Goal: Check status: Check status

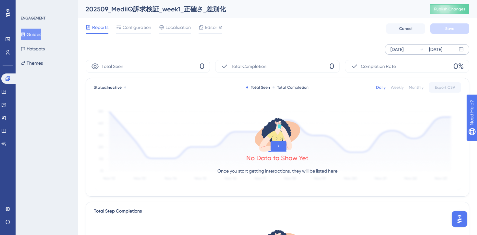
click at [404, 49] on div "[DATE]" at bounding box center [397, 49] width 13 height 8
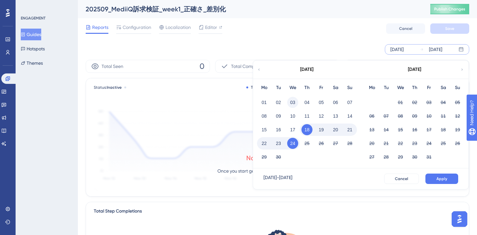
click at [292, 99] on button "03" at bounding box center [292, 102] width 11 height 11
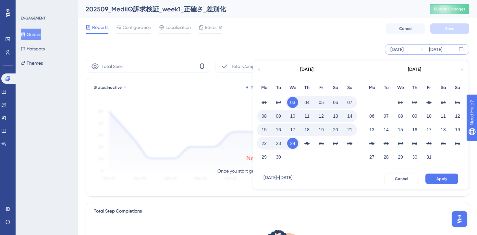
click at [278, 113] on button "09" at bounding box center [278, 115] width 11 height 11
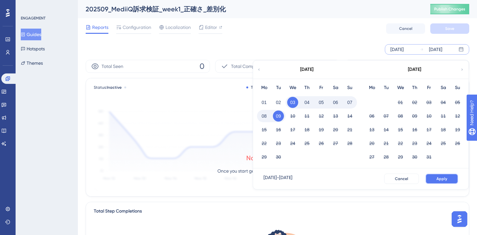
click at [431, 178] on button "Apply" at bounding box center [442, 178] width 33 height 10
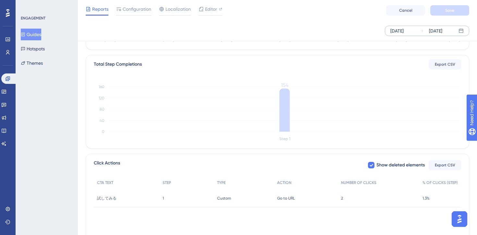
scroll to position [177, 0]
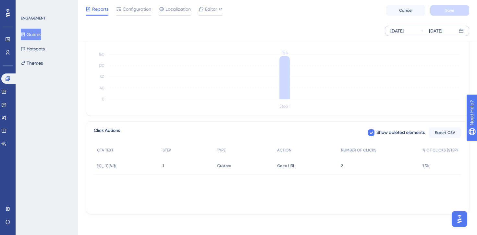
click at [175, 194] on div "CTA TEXT STEP TYPE ACTION NUMBER OF CLICKS % OF CLICKS (STEP) 試してみる 試してみる 1 1 C…" at bounding box center [278, 176] width 368 height 65
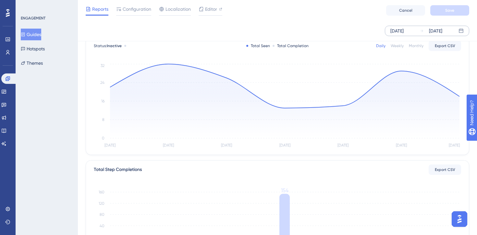
scroll to position [0, 0]
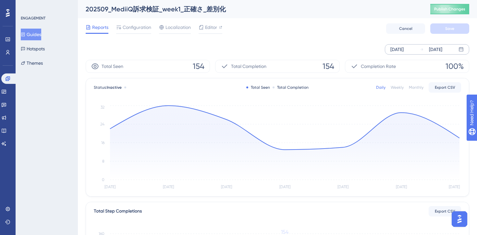
click at [265, 34] on div "Reports Configuration Localization Editor Cancel Save" at bounding box center [278, 28] width 384 height 21
click at [206, 32] on div "Editor" at bounding box center [211, 28] width 24 height 10
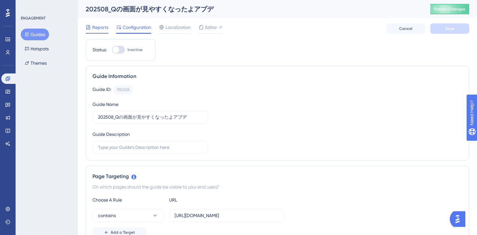
click at [99, 30] on span "Reports" at bounding box center [100, 27] width 16 height 8
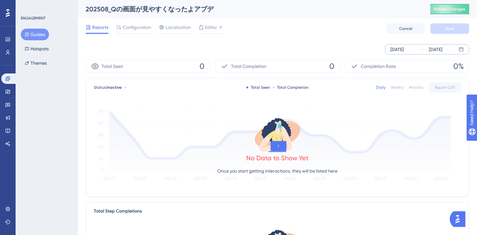
click at [462, 50] on icon at bounding box center [461, 49] width 5 height 5
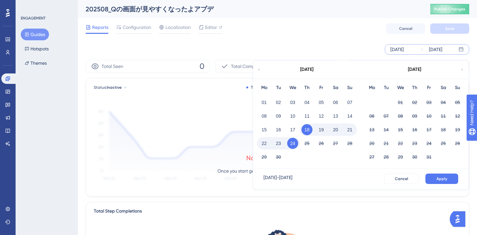
click at [259, 67] on icon at bounding box center [259, 70] width 4 height 6
click at [308, 144] on button "24" at bounding box center [307, 143] width 11 height 11
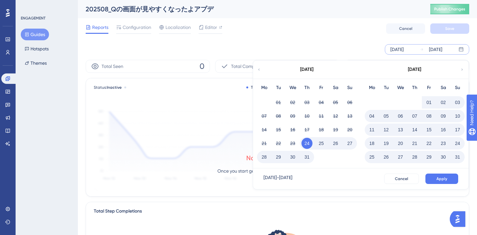
click at [464, 71] on icon at bounding box center [463, 70] width 4 height 6
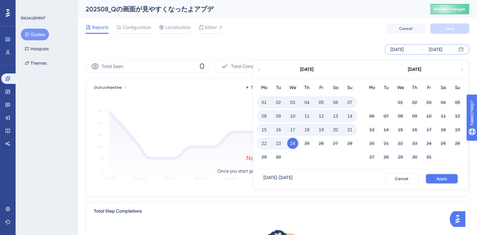
click at [444, 182] on button "Apply" at bounding box center [442, 178] width 33 height 10
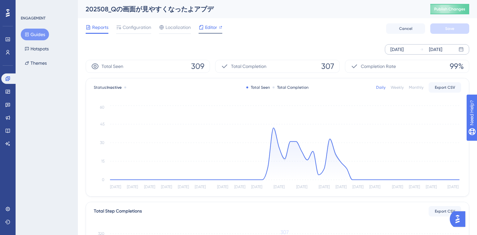
click at [212, 26] on span "Editor" at bounding box center [211, 27] width 12 height 8
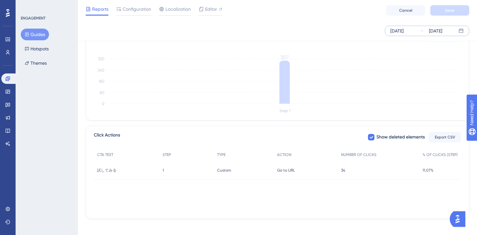
scroll to position [177, 0]
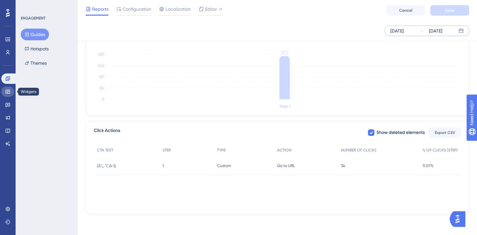
click at [8, 91] on icon at bounding box center [8, 92] width 4 height 4
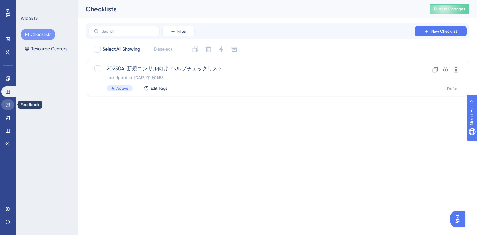
click at [9, 104] on icon at bounding box center [7, 104] width 5 height 5
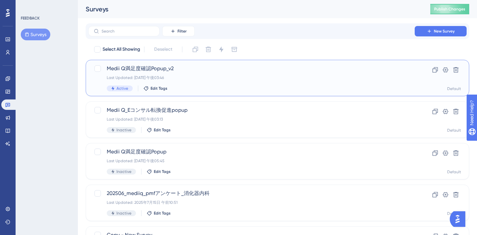
click at [212, 75] on div "Medii Q満足度確認Popup_v2 Last Updated: 2025年9月22日 午後03:46 Active Edit Tags" at bounding box center [252, 78] width 290 height 27
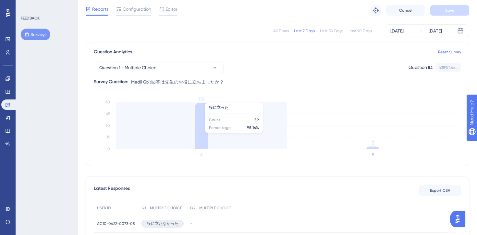
scroll to position [49, 0]
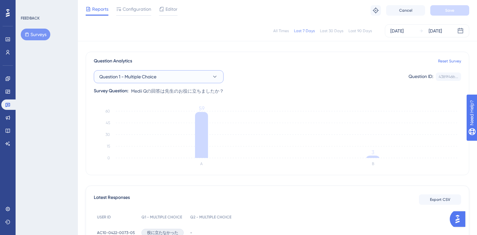
click at [203, 79] on button "Question 1 - Multiple Choice" at bounding box center [159, 76] width 130 height 13
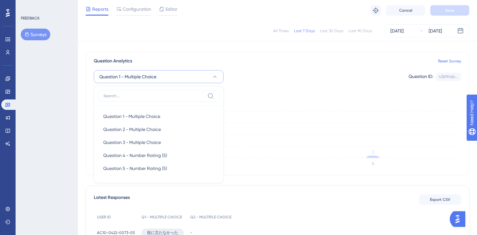
scroll to position [56, 0]
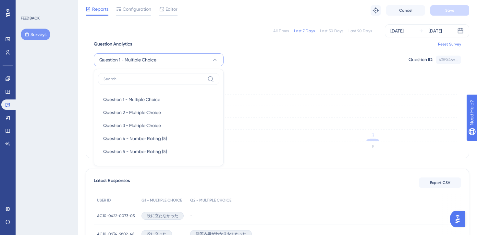
click at [268, 73] on div "Question 1 - Multiple Choice Question 1 - Multiple Choice Question 1 - Multiple…" at bounding box center [278, 63] width 368 height 30
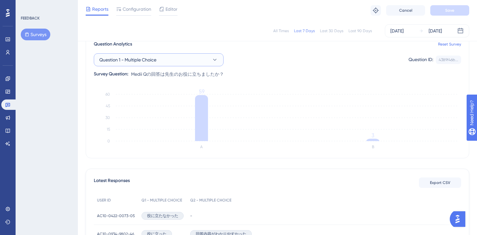
click at [198, 62] on button "Question 1 - Multiple Choice" at bounding box center [159, 59] width 130 height 13
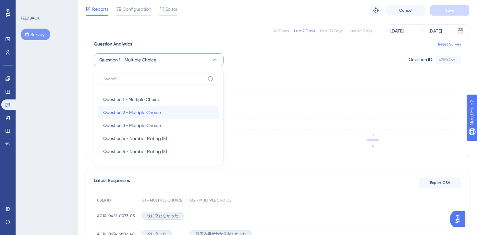
click at [145, 115] on span "Question 2 - Multiple Choice" at bounding box center [132, 112] width 58 height 8
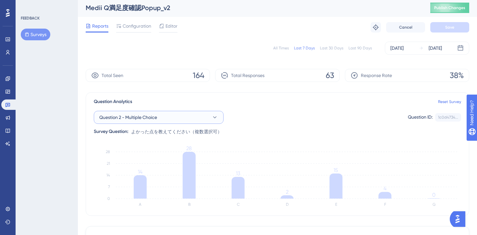
click at [182, 117] on button "Question 2 - Multiple Choice" at bounding box center [159, 117] width 130 height 13
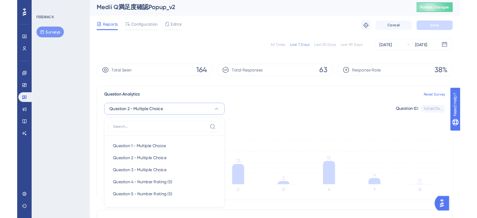
scroll to position [59, 0]
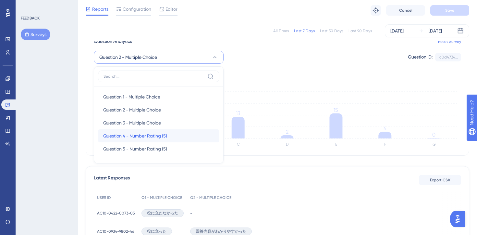
click at [165, 136] on span "Question 4 - Number Rating (5)" at bounding box center [135, 136] width 64 height 8
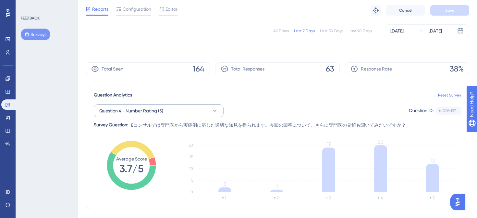
scroll to position [1, 0]
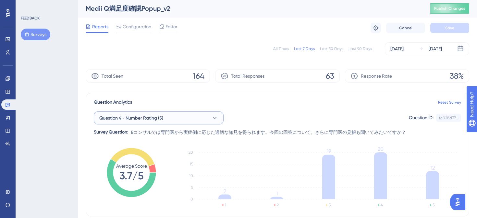
click at [156, 123] on button "Question 4 - Number Rating (5)" at bounding box center [159, 117] width 130 height 13
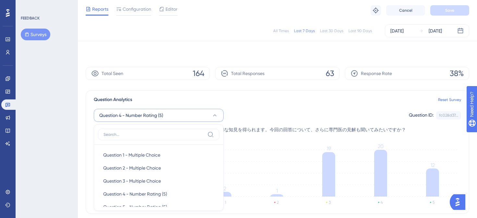
scroll to position [62, 0]
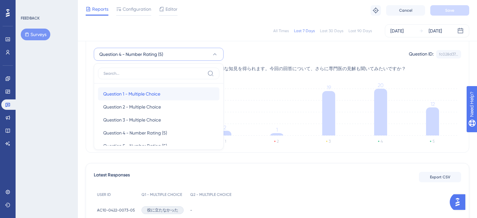
click at [155, 92] on span "Question 1 - Multiple Choice" at bounding box center [131, 94] width 57 height 8
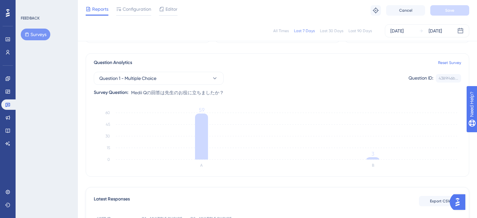
scroll to position [44, 0]
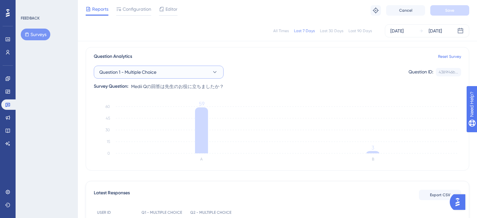
click at [190, 72] on button "Question 1 - Multiple Choice" at bounding box center [159, 72] width 130 height 13
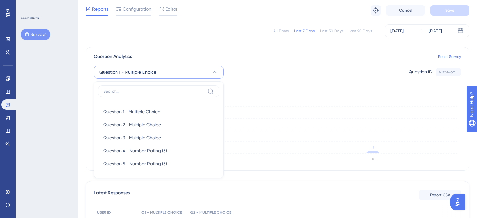
scroll to position [65, 0]
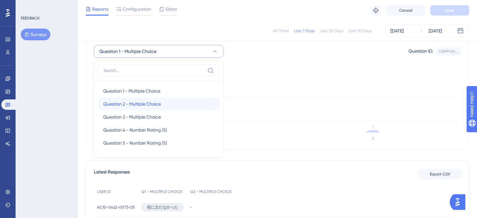
click at [137, 105] on span "Question 2 - Multiple Choice" at bounding box center [132, 104] width 58 height 8
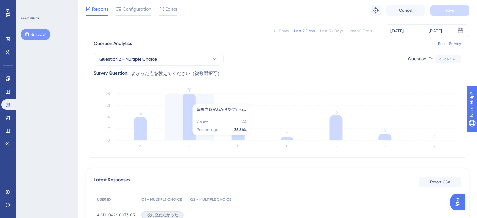
scroll to position [61, 0]
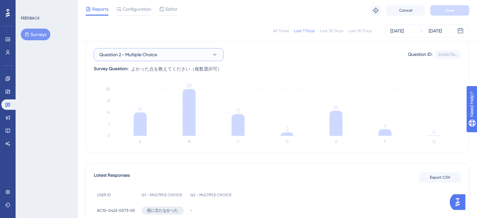
click at [201, 57] on button "Question 2 - Multiple Choice" at bounding box center [159, 54] width 130 height 13
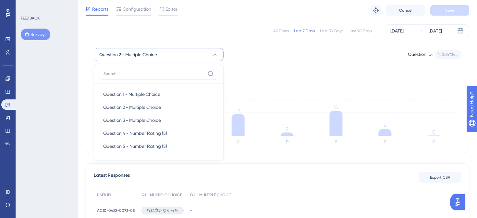
scroll to position [64, 0]
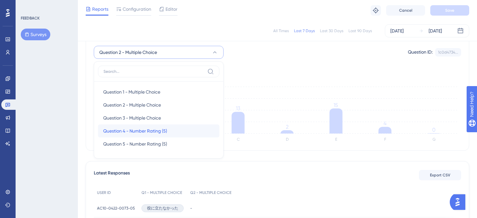
click at [157, 131] on span "Question 4 - Number Rating (5)" at bounding box center [135, 131] width 64 height 8
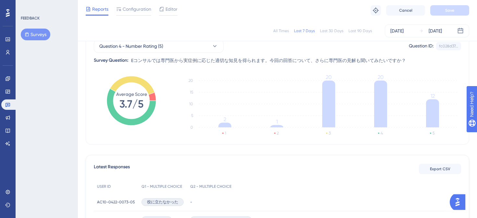
scroll to position [71, 0]
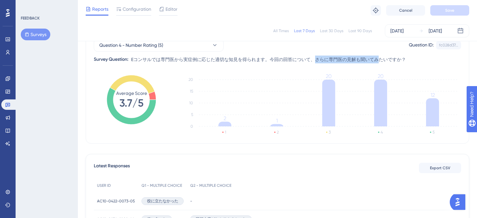
drag, startPoint x: 314, startPoint y: 59, endPoint x: 379, endPoint y: 59, distance: 65.0
click at [379, 59] on span "Eコンサルでは専門医から実症例に応じた適切な知見を得られます。今回の回答について、さらに専門医の見解も聞いてみたいですか？" at bounding box center [268, 60] width 275 height 8
click at [397, 59] on span "Eコンサルでは専門医から実症例に応じた適切な知見を得られます。今回の回答について、さらに専門医の見解も聞いてみたいですか？" at bounding box center [268, 60] width 275 height 8
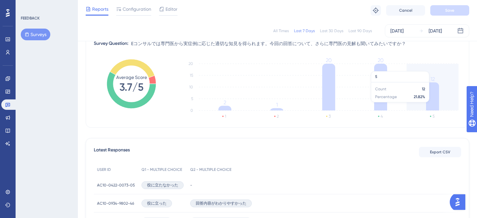
scroll to position [90, 0]
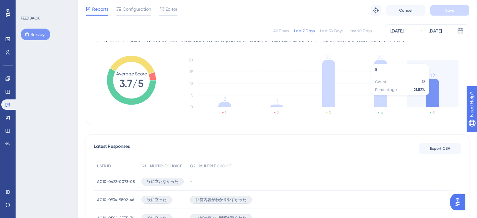
click at [432, 98] on icon at bounding box center [432, 93] width 13 height 28
click at [424, 78] on icon "1 2 3 4 5 0 5 10 15 20 2 1 20 20 12" at bounding box center [319, 86] width 284 height 65
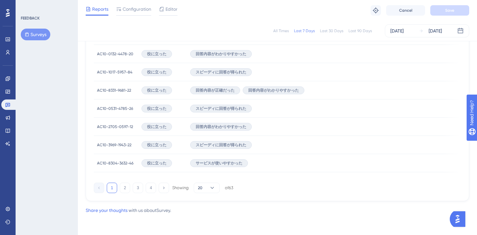
scroll to position [457, 0]
click at [122, 188] on button "2" at bounding box center [125, 188] width 10 height 10
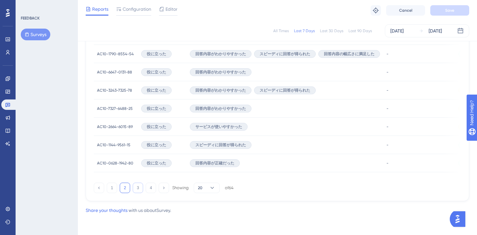
click at [138, 189] on button "3" at bounding box center [138, 188] width 10 height 10
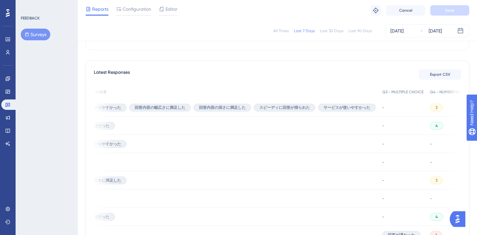
scroll to position [0, 0]
